Goal: Task Accomplishment & Management: Use online tool/utility

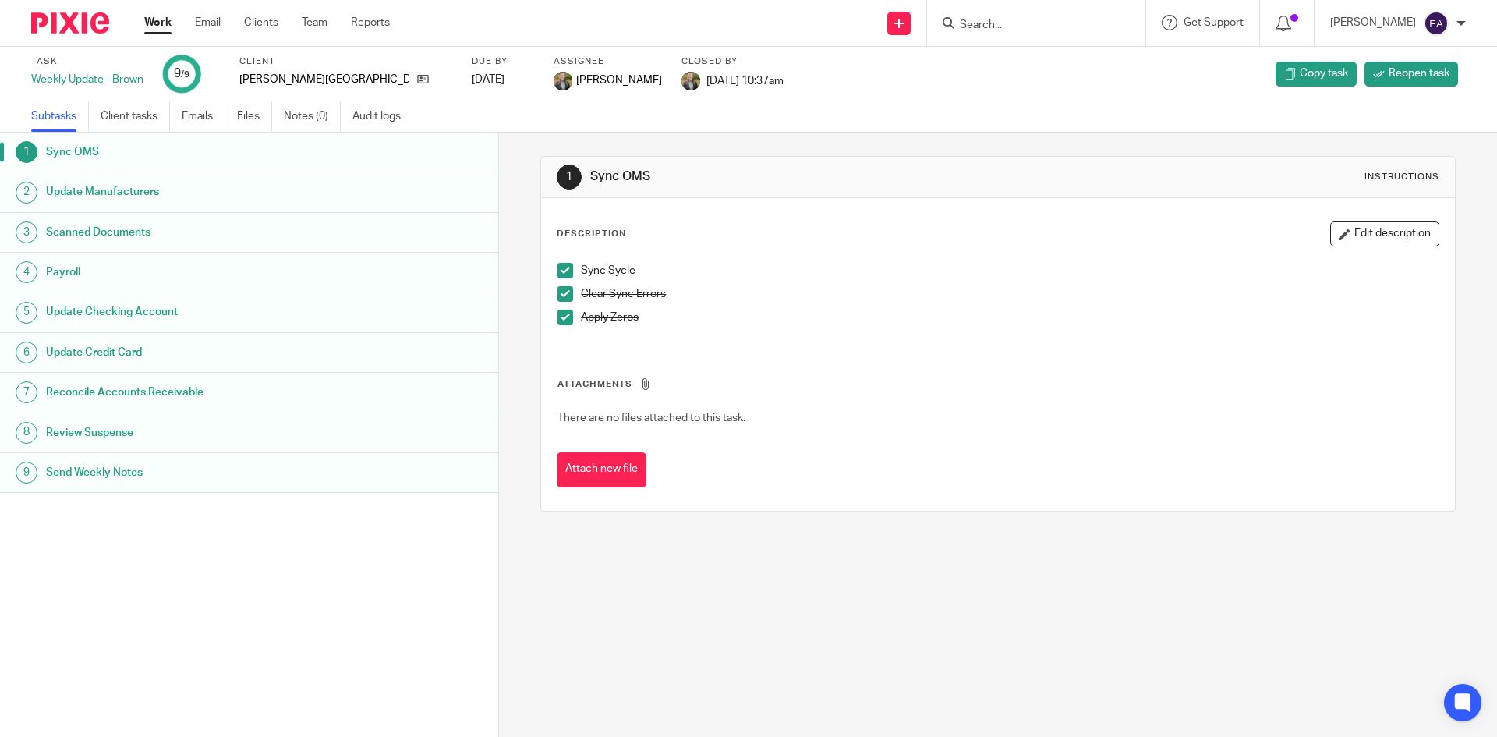
click at [143, 193] on h1 "Update Manufacturers" at bounding box center [192, 191] width 292 height 23
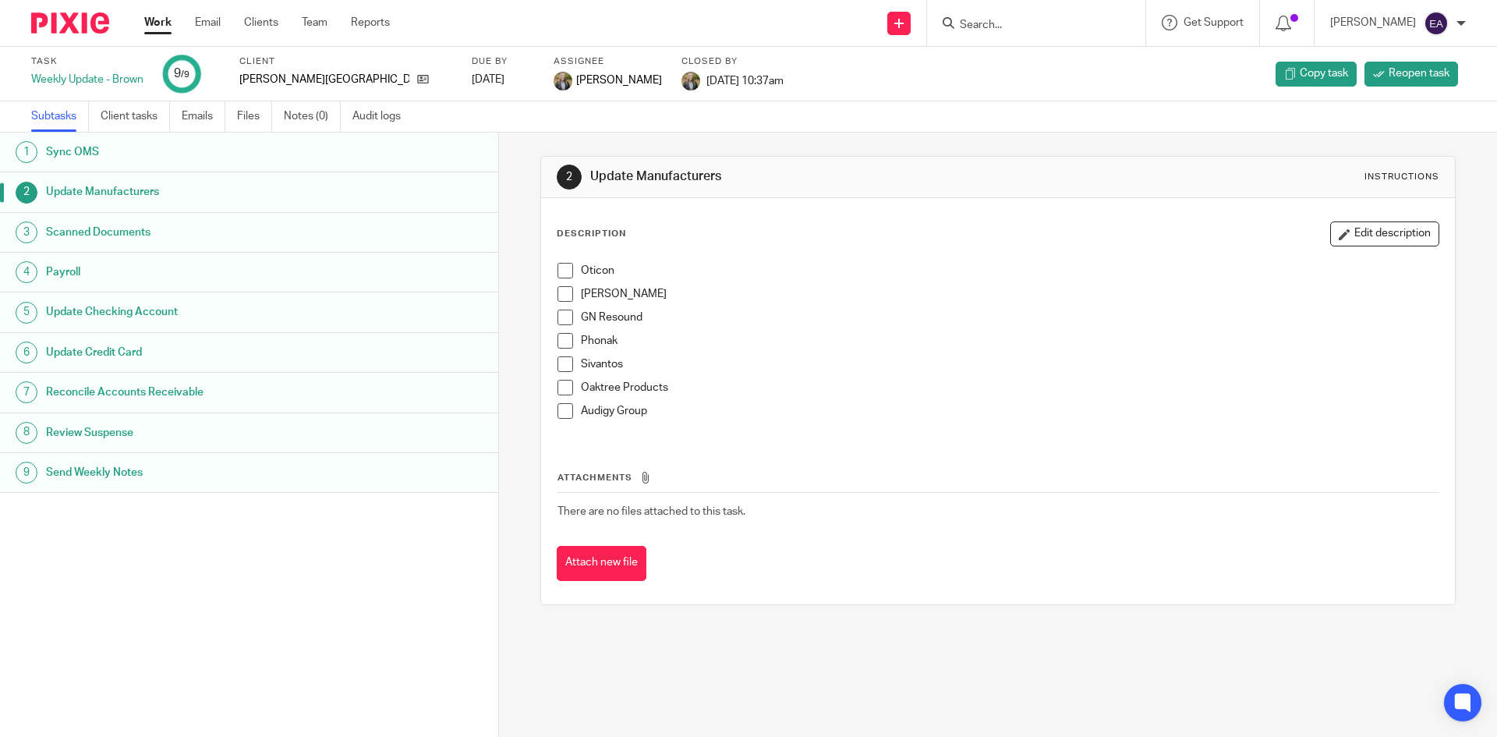
click at [558, 267] on span at bounding box center [565, 271] width 16 height 16
click at [563, 293] on span at bounding box center [565, 294] width 16 height 16
click at [557, 322] on span at bounding box center [565, 318] width 16 height 16
click at [557, 341] on span at bounding box center [565, 341] width 16 height 16
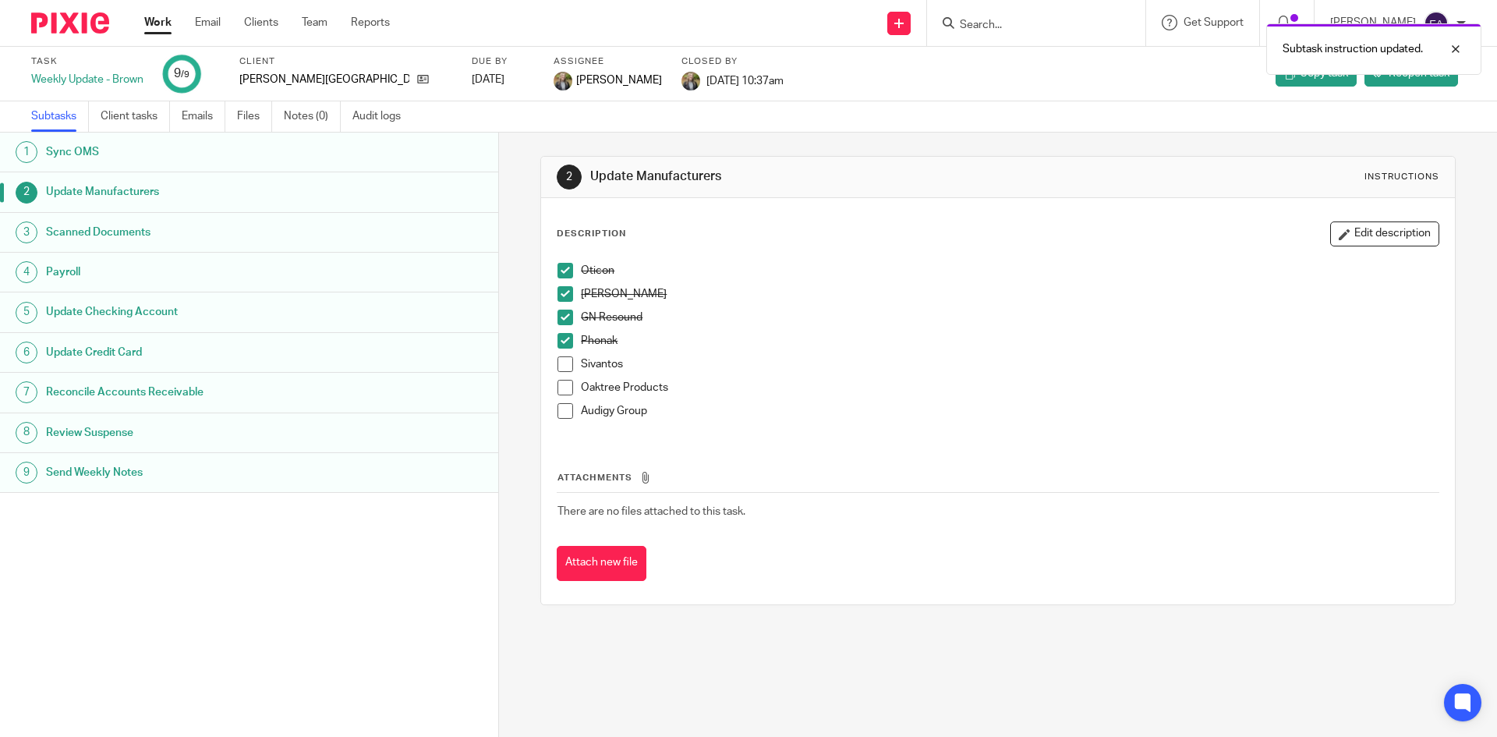
click at [567, 365] on span at bounding box center [565, 364] width 16 height 16
click at [557, 397] on li "Oaktree Products" at bounding box center [997, 391] width 880 height 23
click at [557, 393] on span at bounding box center [565, 388] width 16 height 16
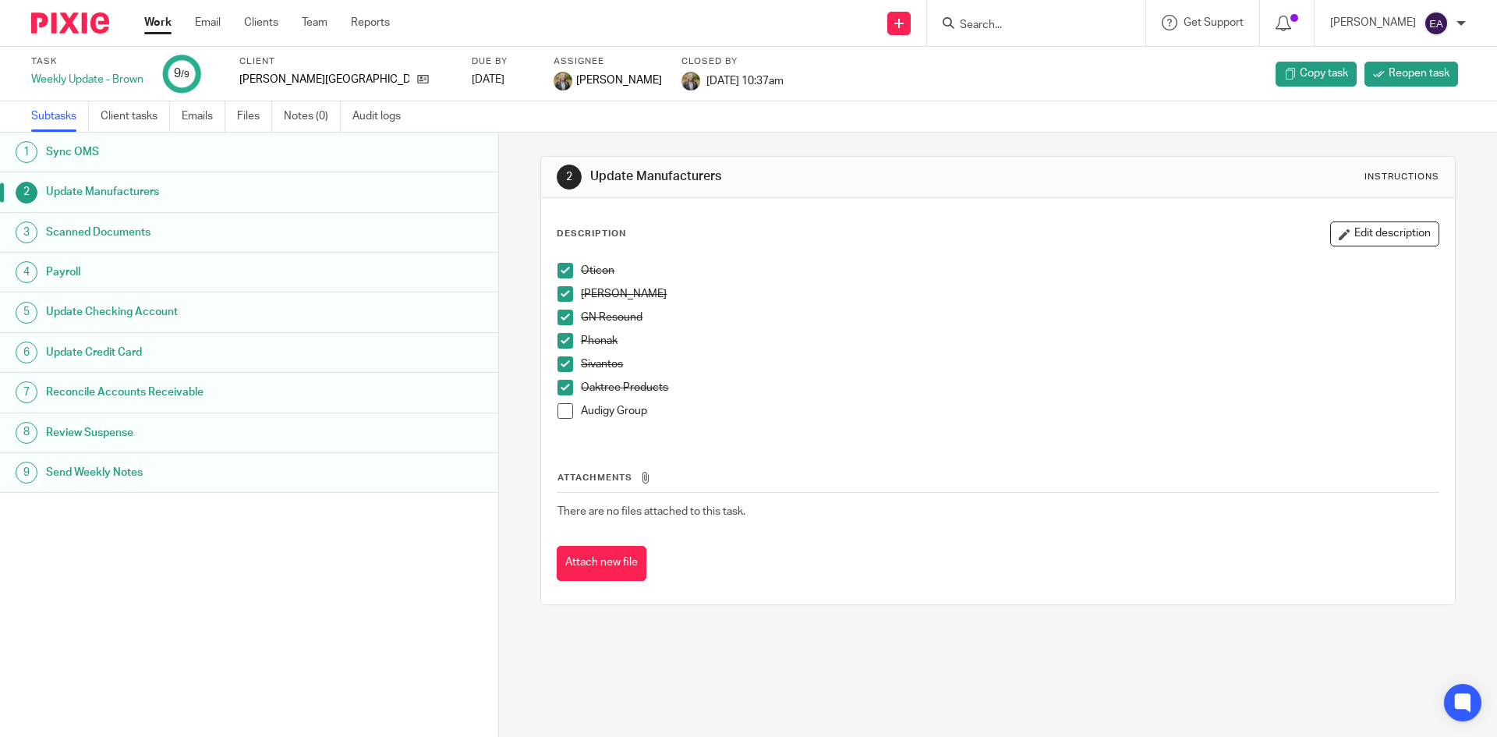
click at [557, 420] on li "Audigy Group" at bounding box center [997, 414] width 880 height 23
click at [558, 408] on span at bounding box center [565, 411] width 16 height 16
click at [132, 226] on h1 "Scanned Documents" at bounding box center [192, 232] width 292 height 23
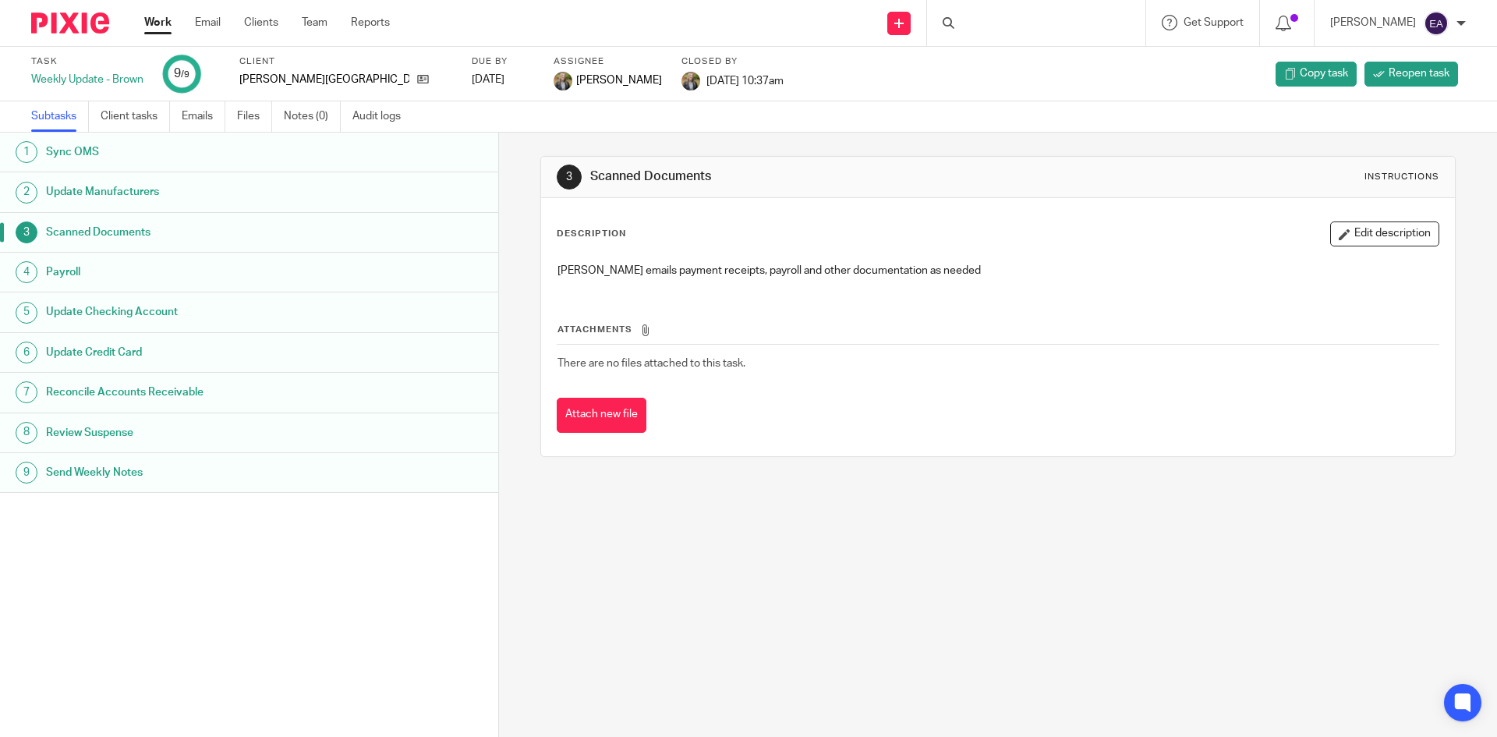
click at [95, 274] on h1 "Payroll" at bounding box center [192, 271] width 292 height 23
click at [91, 315] on h1 "Update Checking Account" at bounding box center [192, 311] width 292 height 23
